Goal: Use online tool/utility: Utilize a website feature to perform a specific function

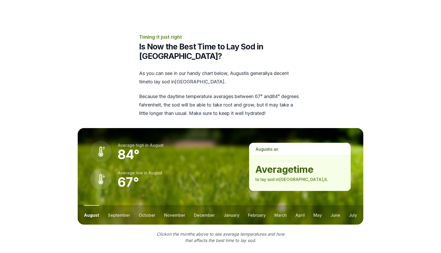
scroll to position [632, 0]
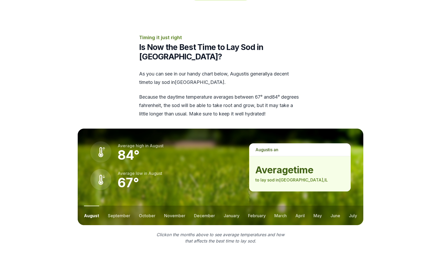
click at [232, 169] on div "Average low in august 67 °" at bounding box center [163, 179] width 146 height 21
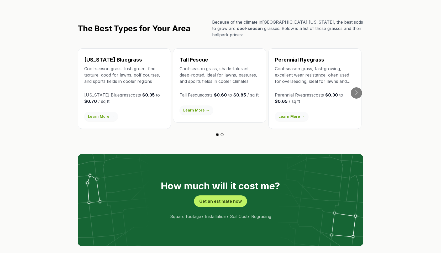
scroll to position [924, 0]
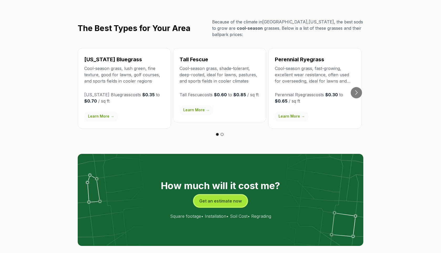
click at [231, 195] on button "Get an estimate now" at bounding box center [220, 201] width 53 height 12
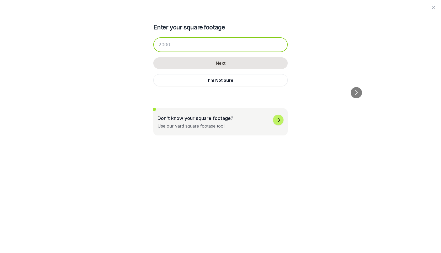
click at [180, 43] on input "number" at bounding box center [220, 44] width 134 height 15
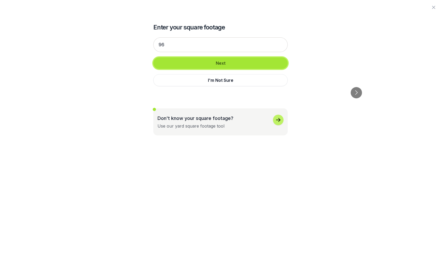
click at [233, 65] on button "Next" at bounding box center [220, 63] width 134 height 12
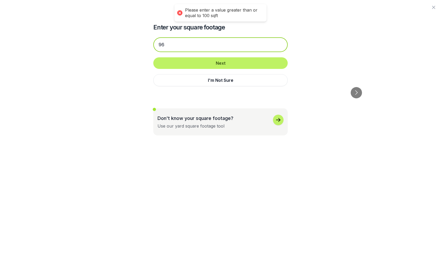
click at [175, 46] on input "96" at bounding box center [220, 44] width 134 height 15
type input "9"
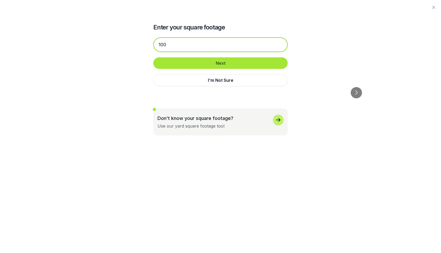
type input "100"
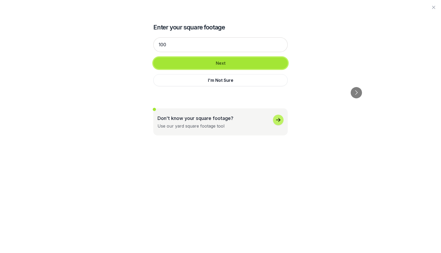
click at [224, 62] on button "Next" at bounding box center [220, 63] width 134 height 12
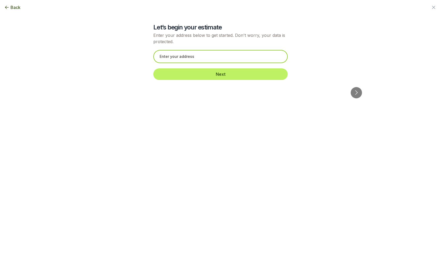
click at [223, 59] on input "text" at bounding box center [220, 56] width 134 height 13
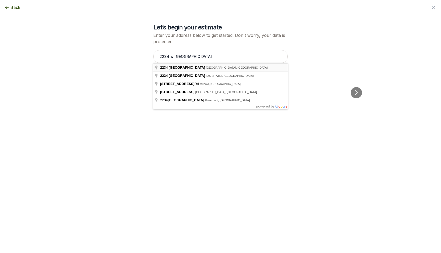
type input "[STREET_ADDRESS]"
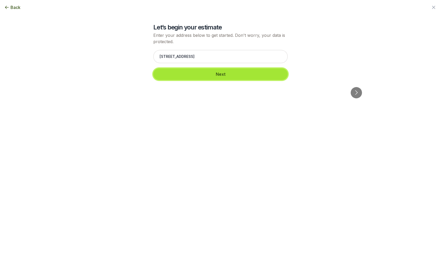
click at [217, 69] on button "Next" at bounding box center [220, 74] width 134 height 12
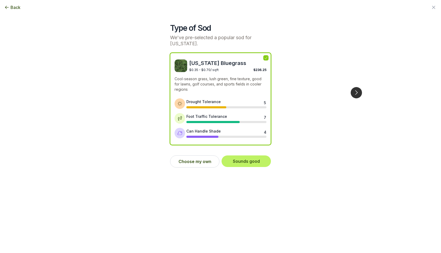
click at [357, 87] on button "Go to next slide" at bounding box center [356, 92] width 11 height 11
click at [196, 155] on button "Choose my own" at bounding box center [194, 161] width 49 height 12
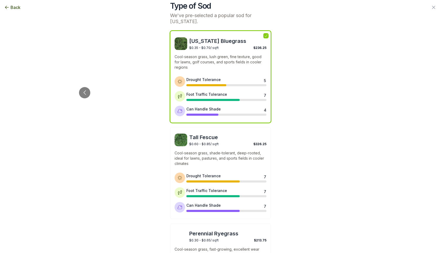
scroll to position [0, 0]
